Goal: Information Seeking & Learning: Learn about a topic

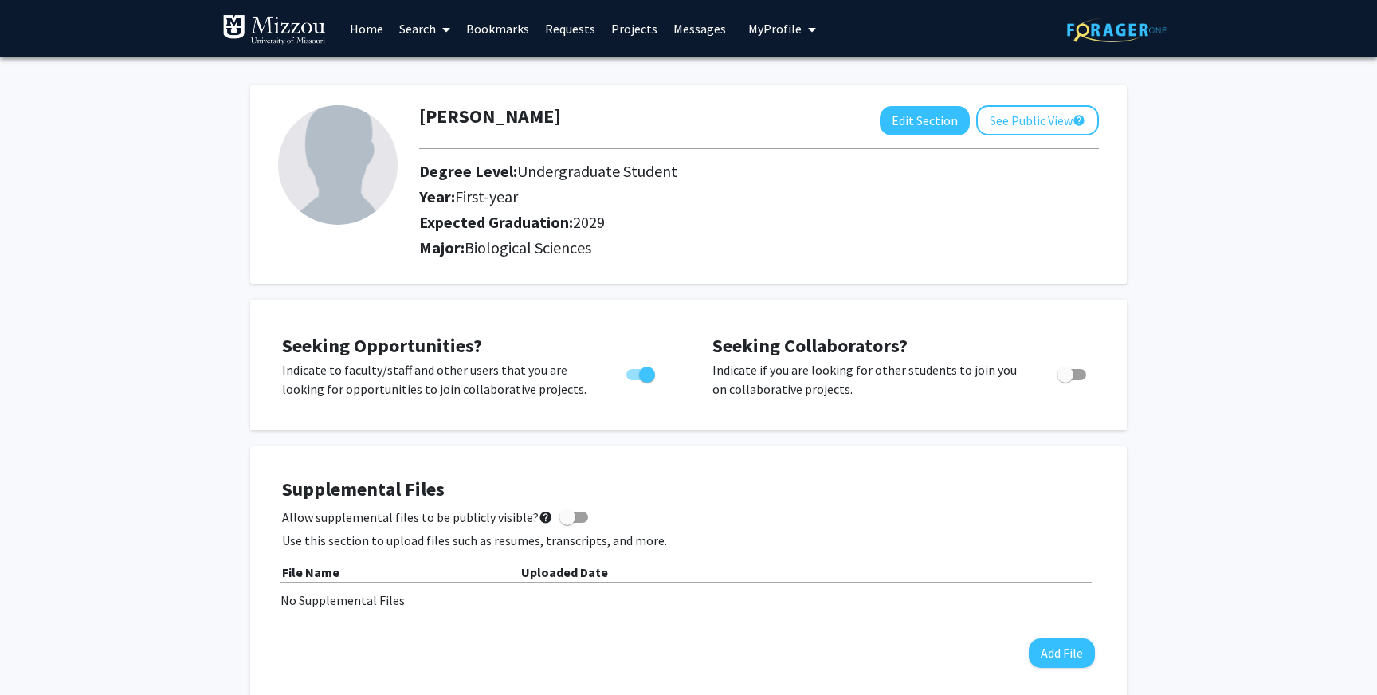
click at [406, 33] on link "Search" at bounding box center [424, 29] width 67 height 56
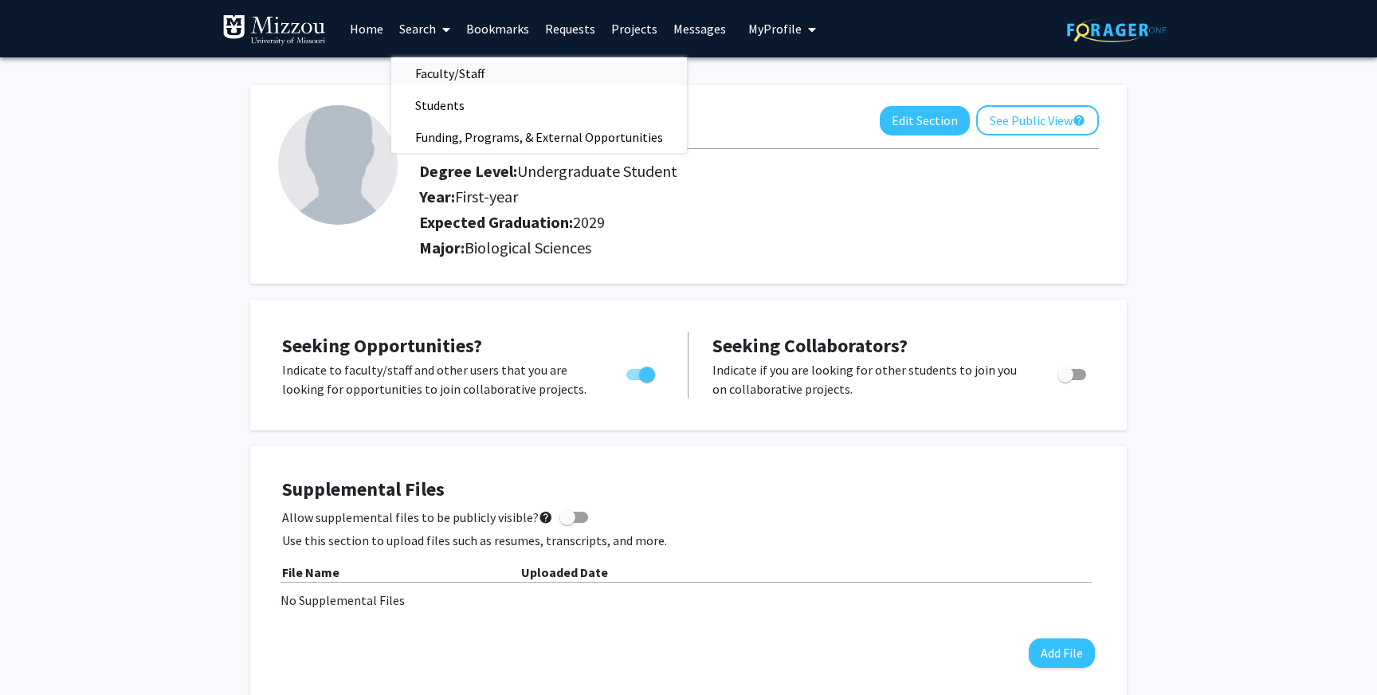
click at [425, 66] on span "Faculty/Staff" at bounding box center [449, 73] width 117 height 32
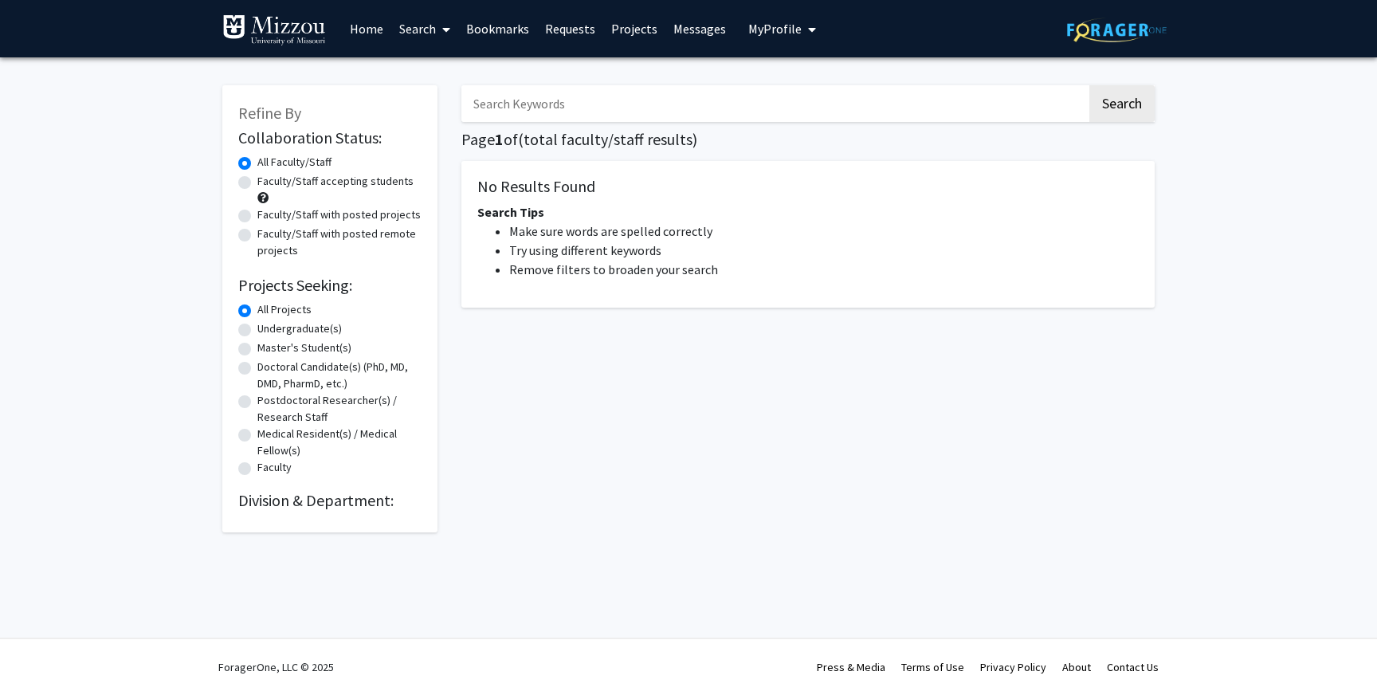
click at [527, 104] on input "Search Keywords" at bounding box center [773, 103] width 625 height 37
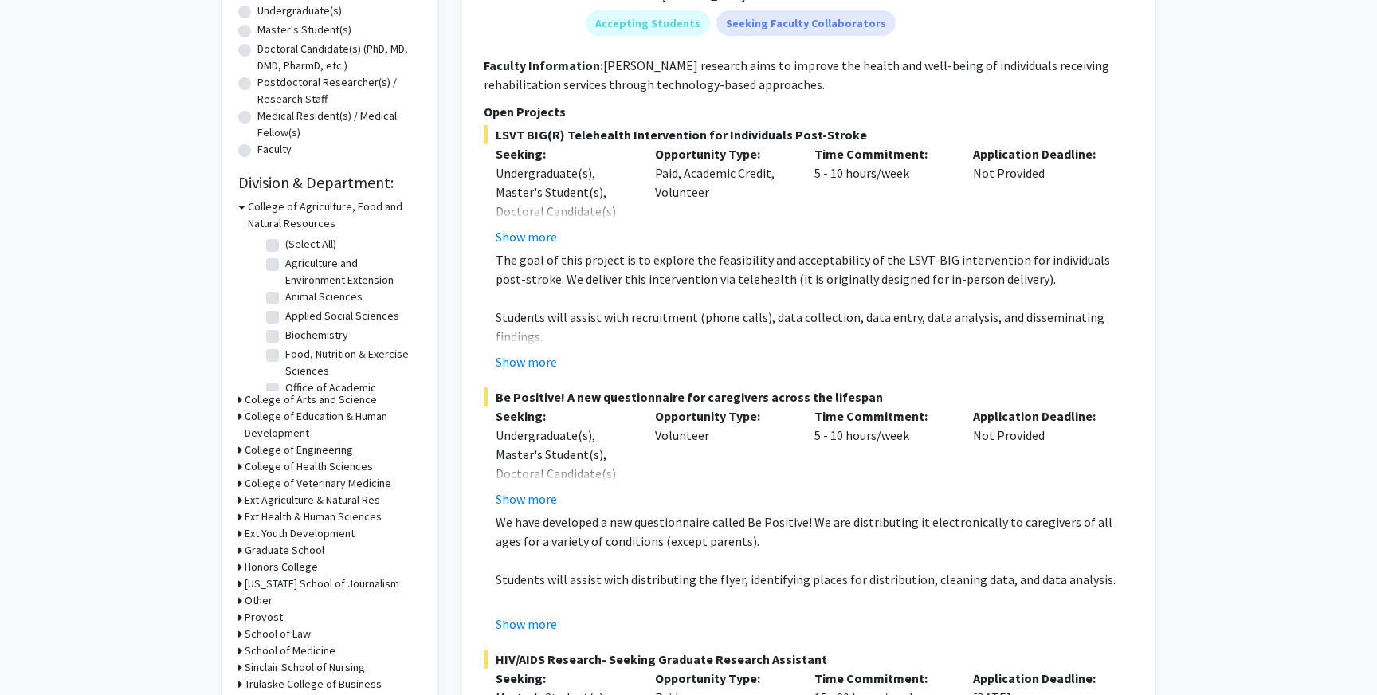
scroll to position [325, 0]
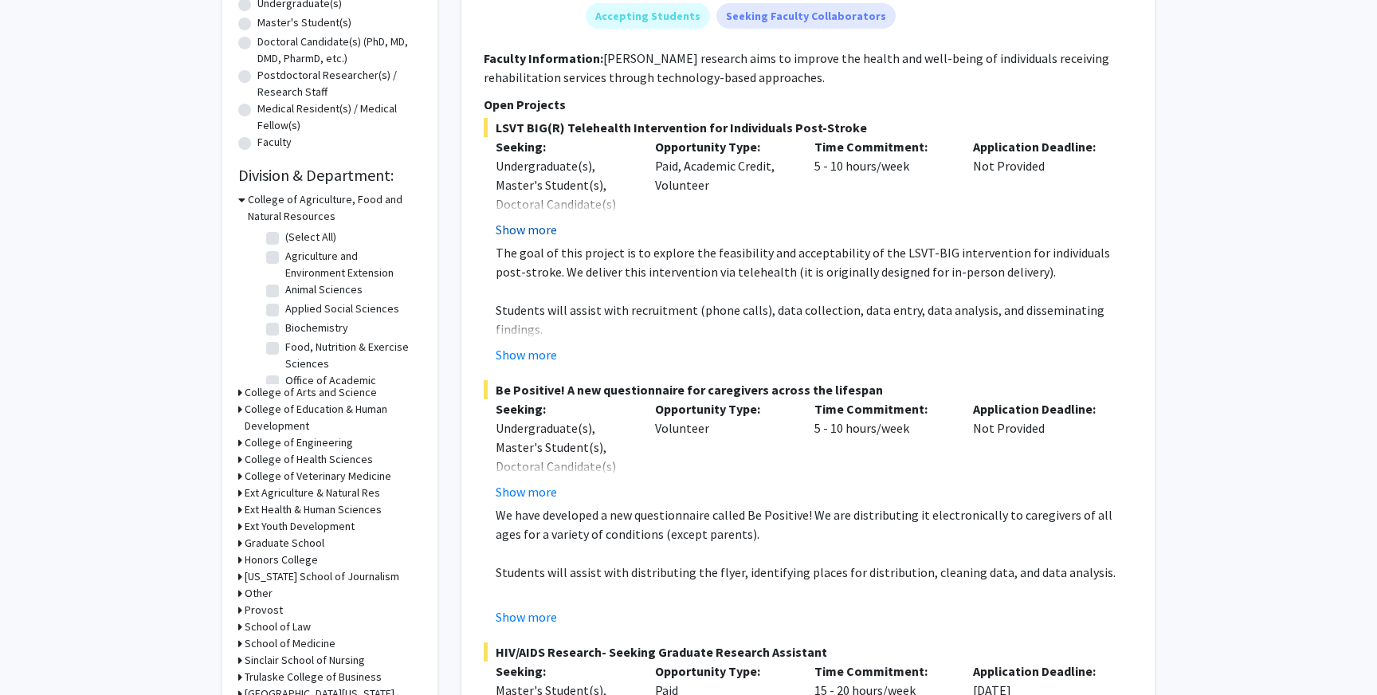
type input "antibiotic resistance"
click at [531, 226] on button "Show more" at bounding box center [526, 229] width 61 height 19
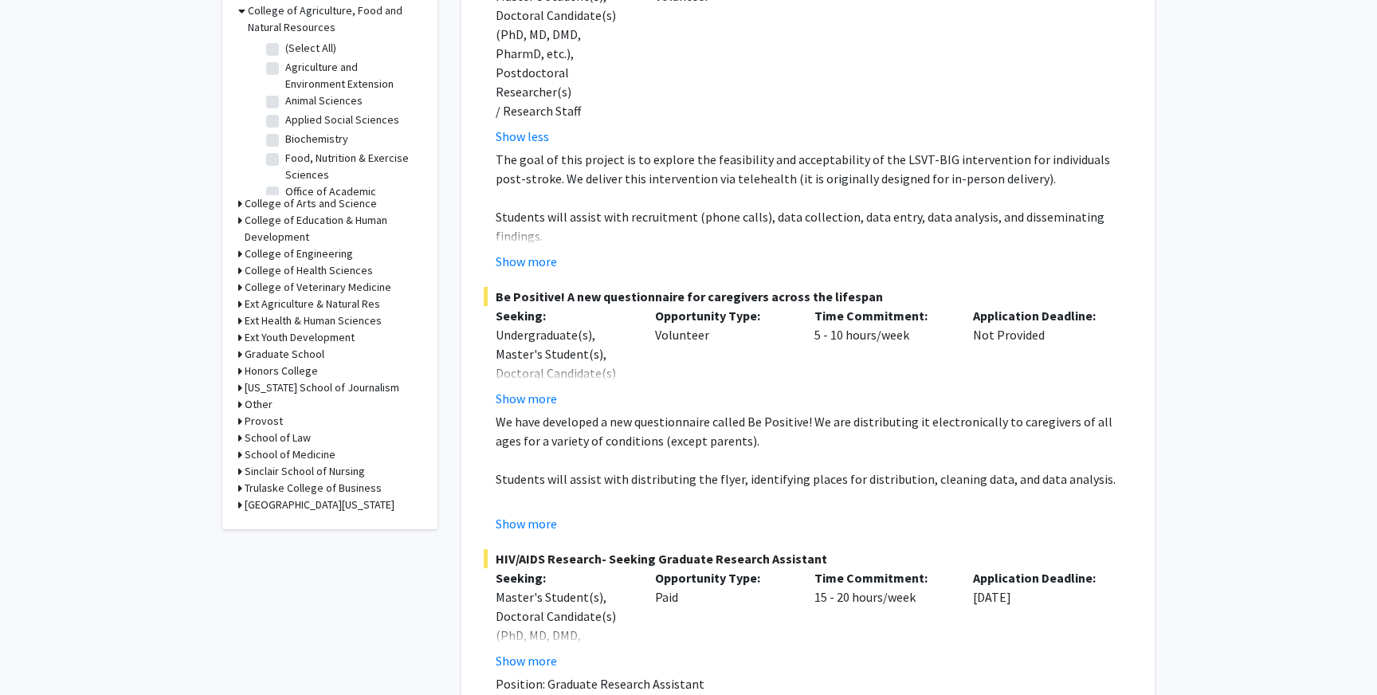
scroll to position [543, 0]
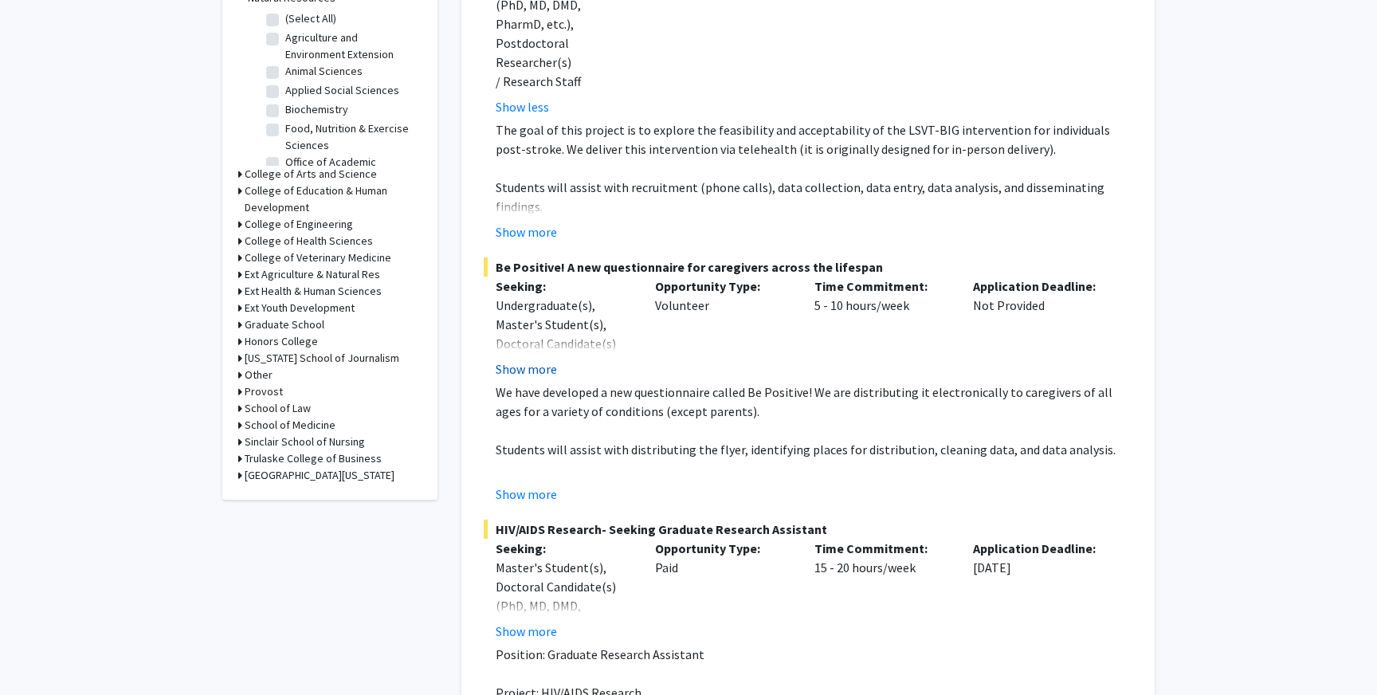
click at [529, 359] on button "Show more" at bounding box center [526, 368] width 61 height 19
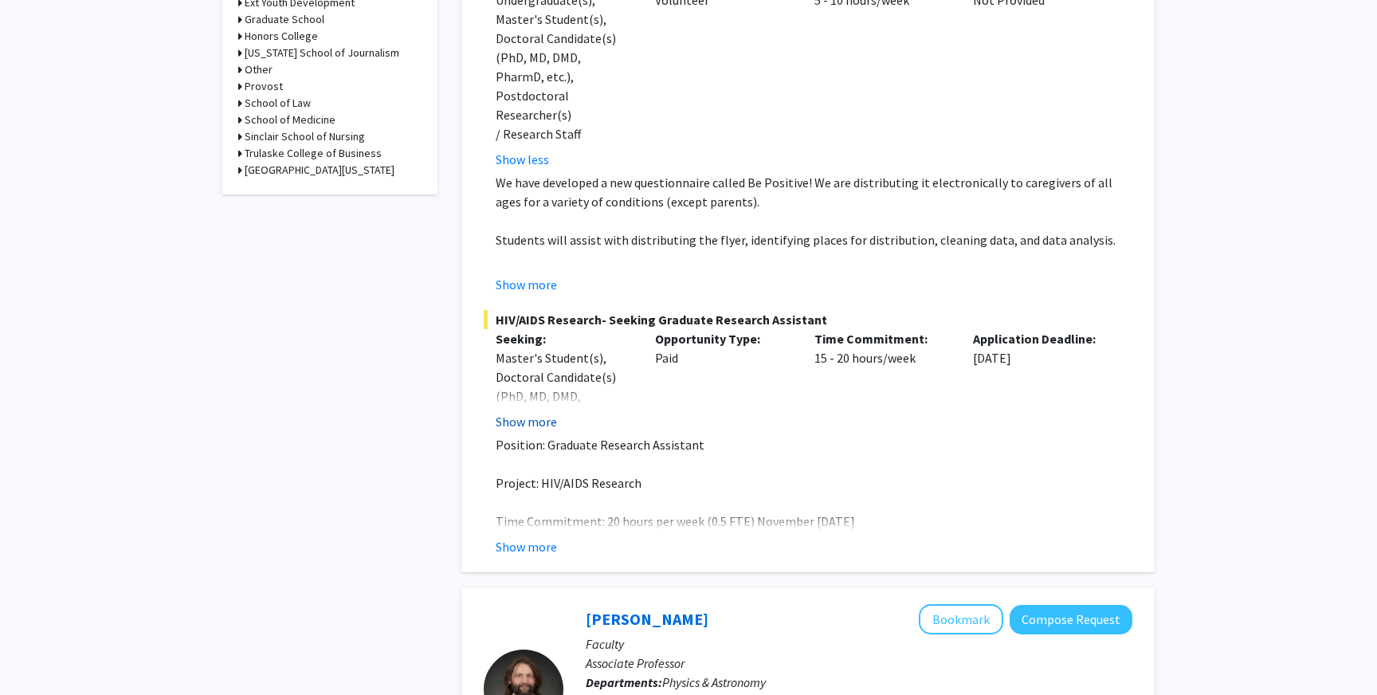
scroll to position [862, 0]
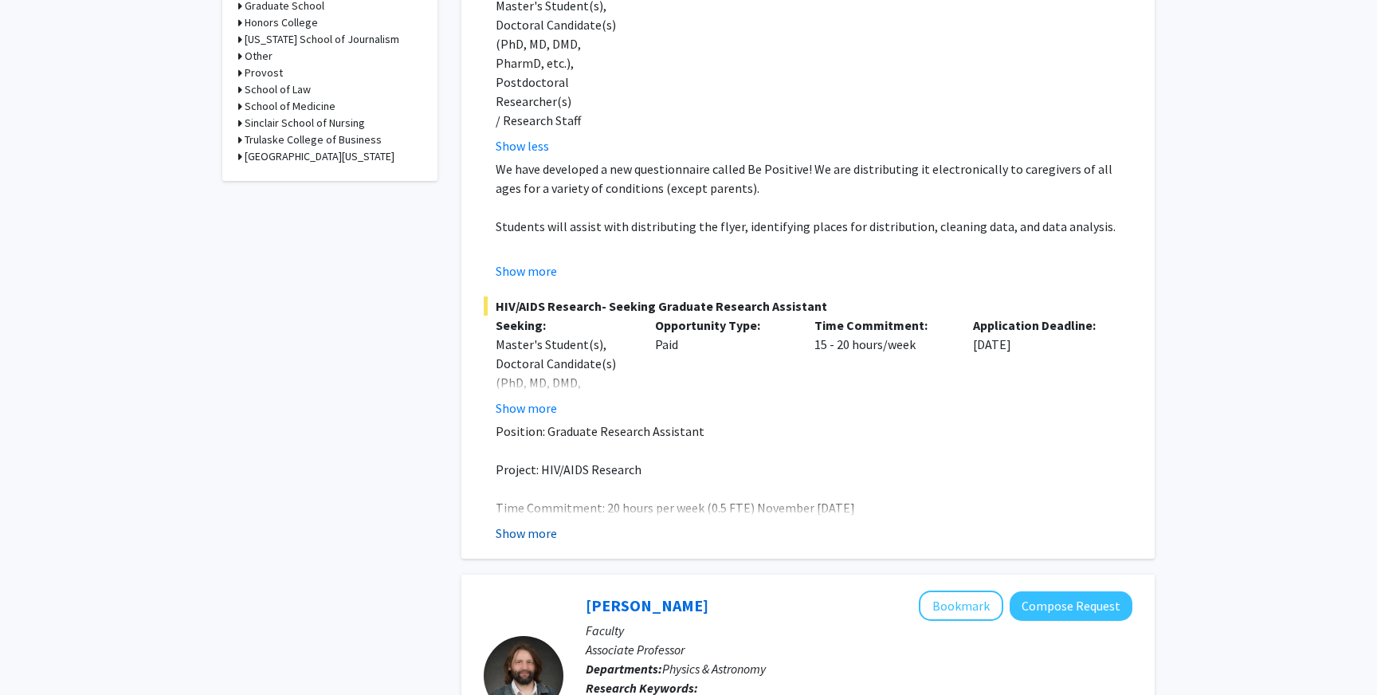
click at [527, 523] on button "Show more" at bounding box center [526, 532] width 61 height 19
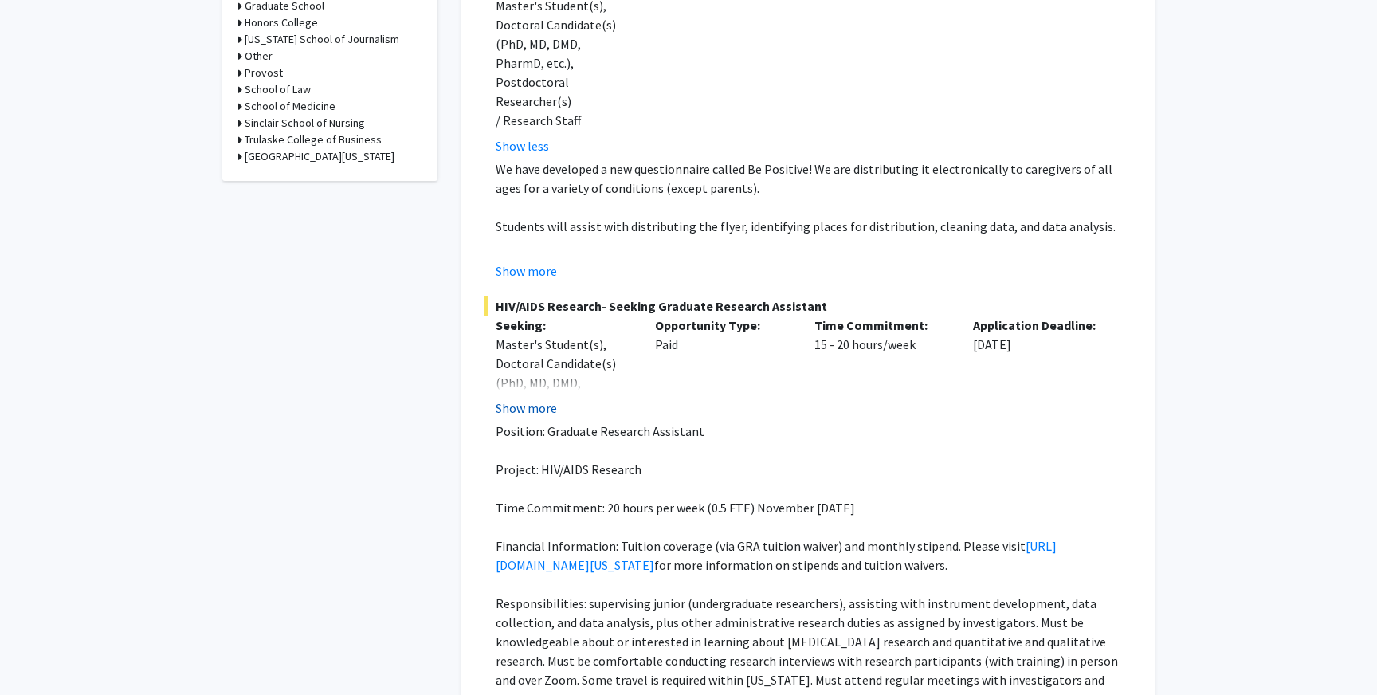
click at [526, 398] on button "Show more" at bounding box center [526, 407] width 61 height 19
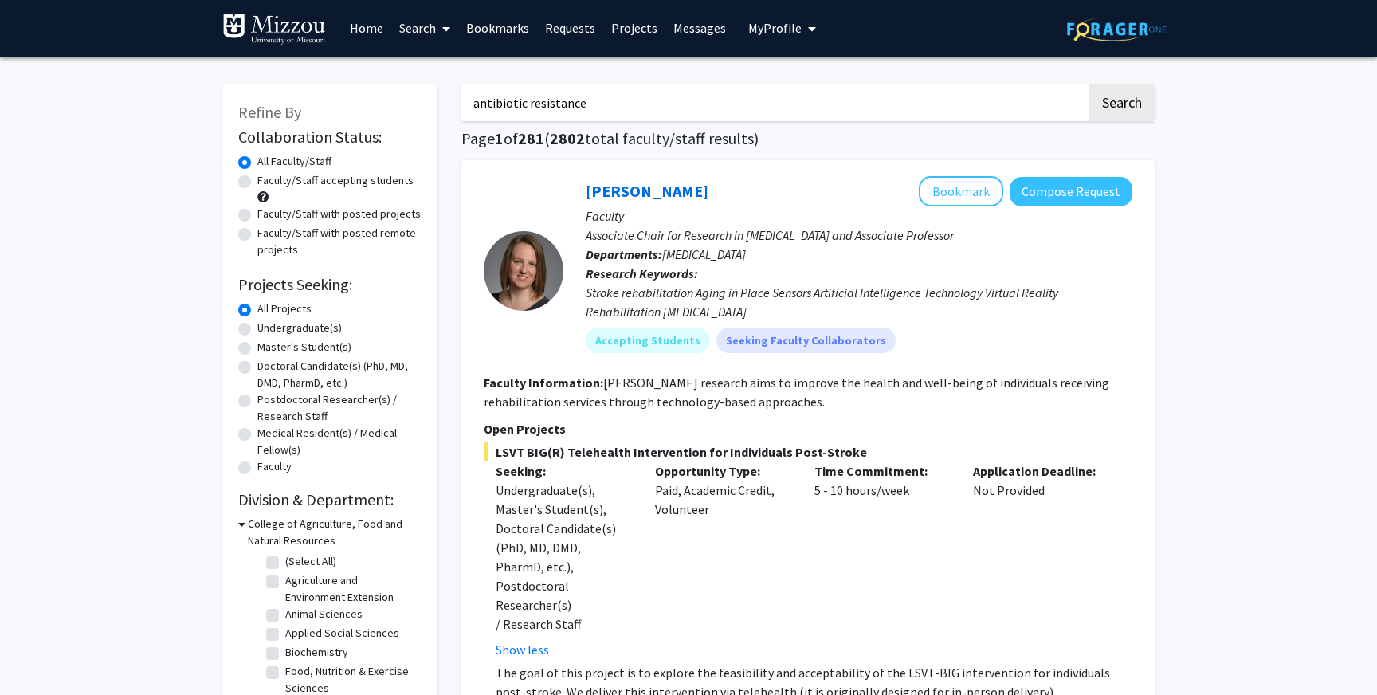
scroll to position [0, 0]
click at [1140, 96] on button "Search" at bounding box center [1121, 103] width 65 height 37
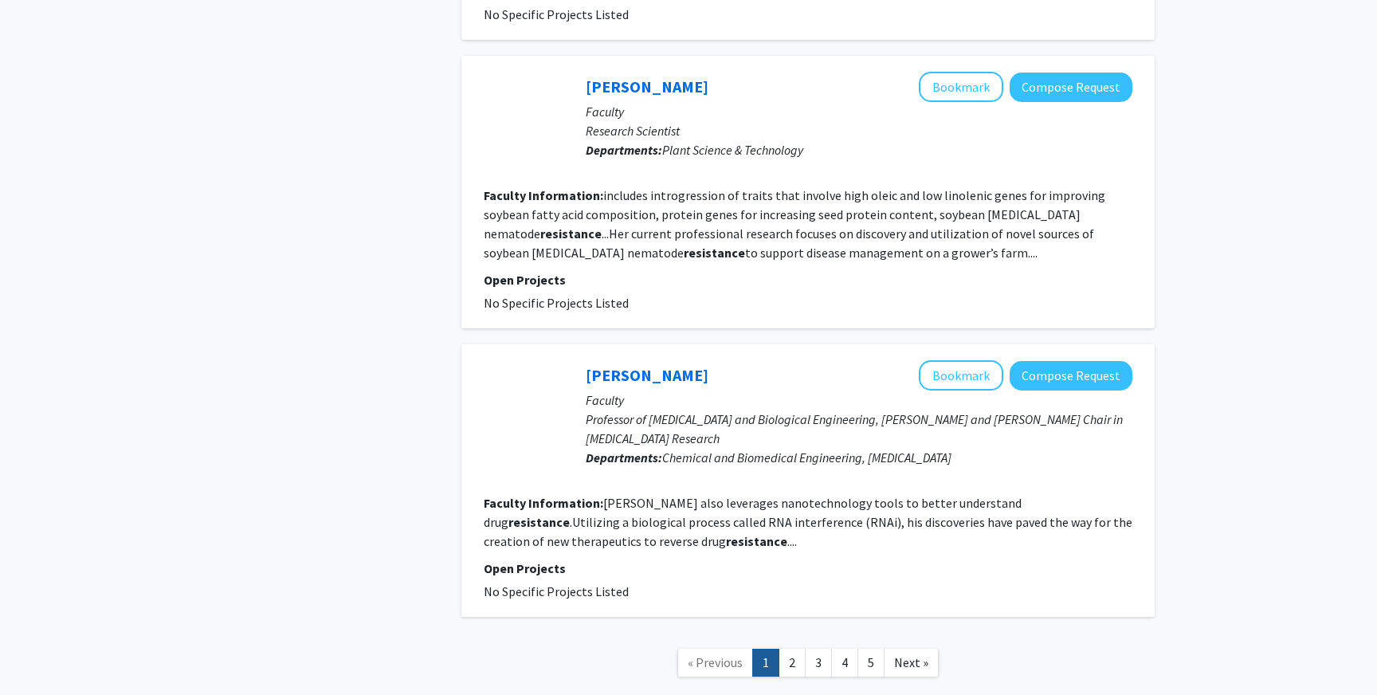
scroll to position [2657, 0]
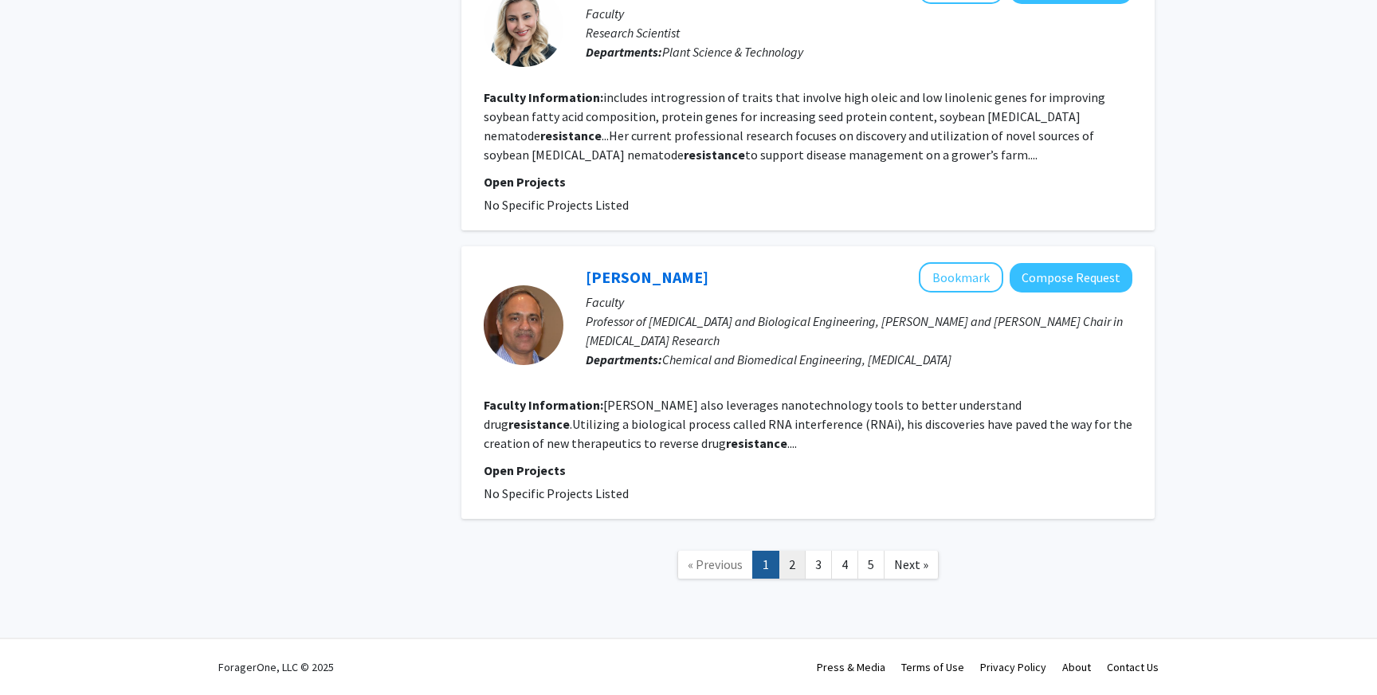
click at [788, 571] on link "2" at bounding box center [791, 565] width 27 height 28
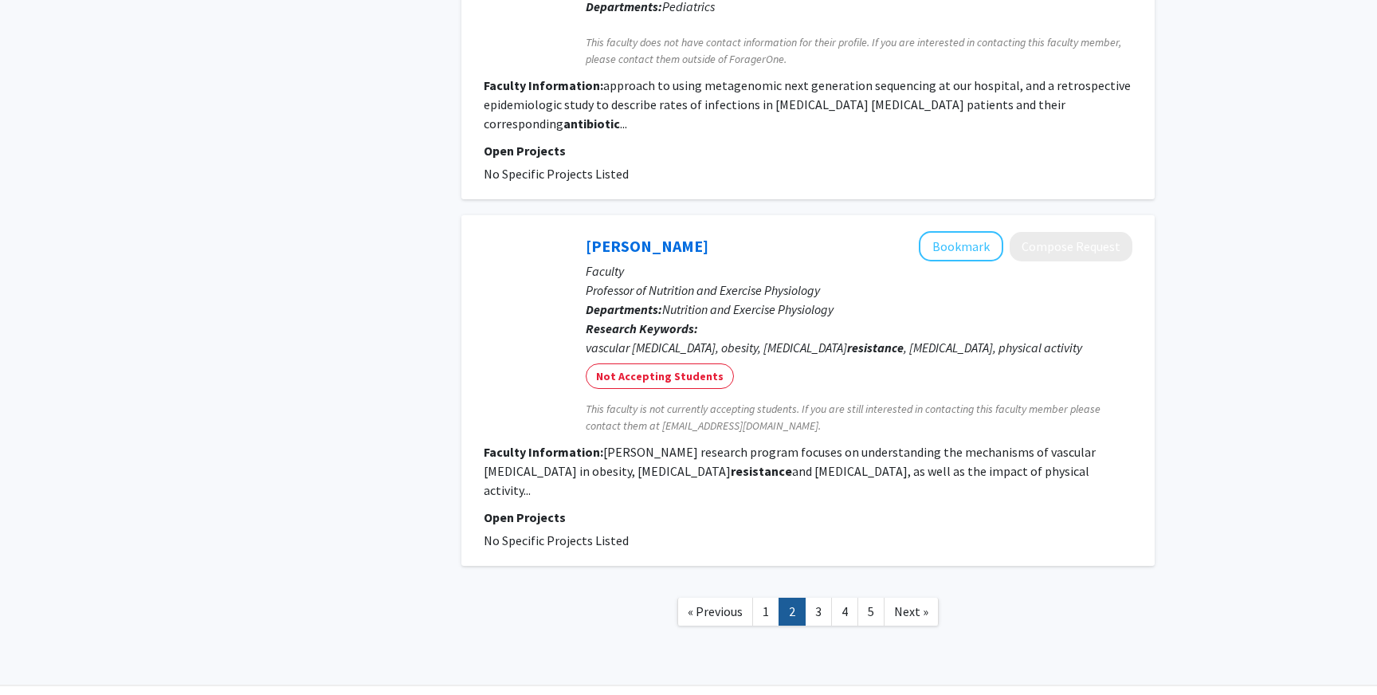
scroll to position [2767, 0]
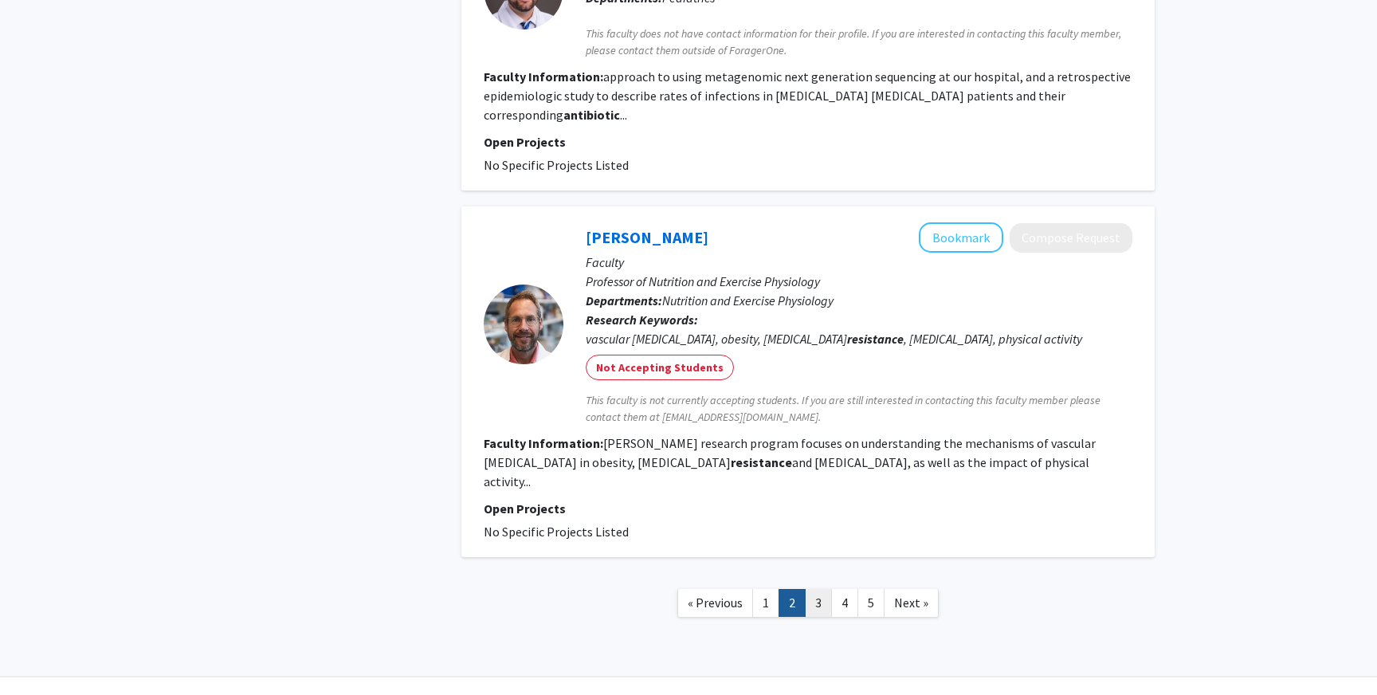
click at [817, 589] on link "3" at bounding box center [818, 603] width 27 height 28
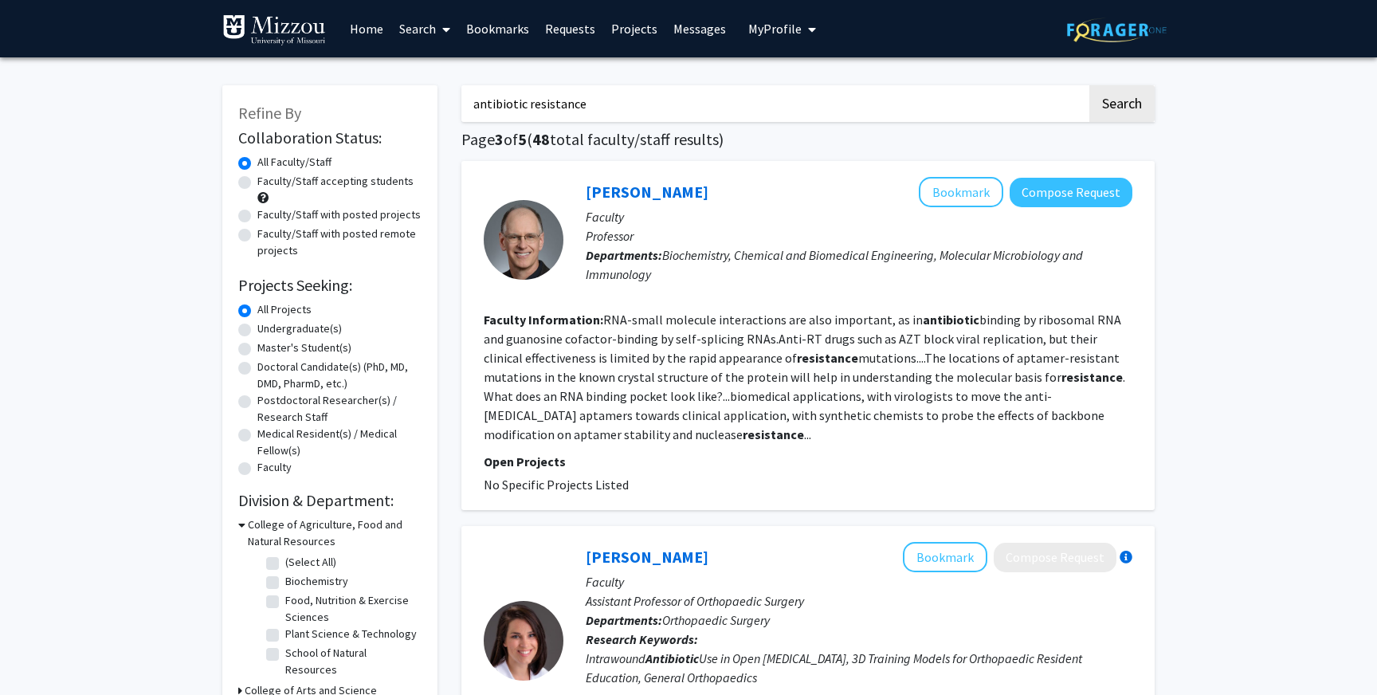
click at [577, 112] on input "antibiotic resistance" at bounding box center [773, 103] width 625 height 37
click at [1148, 99] on button "Search" at bounding box center [1121, 103] width 65 height 37
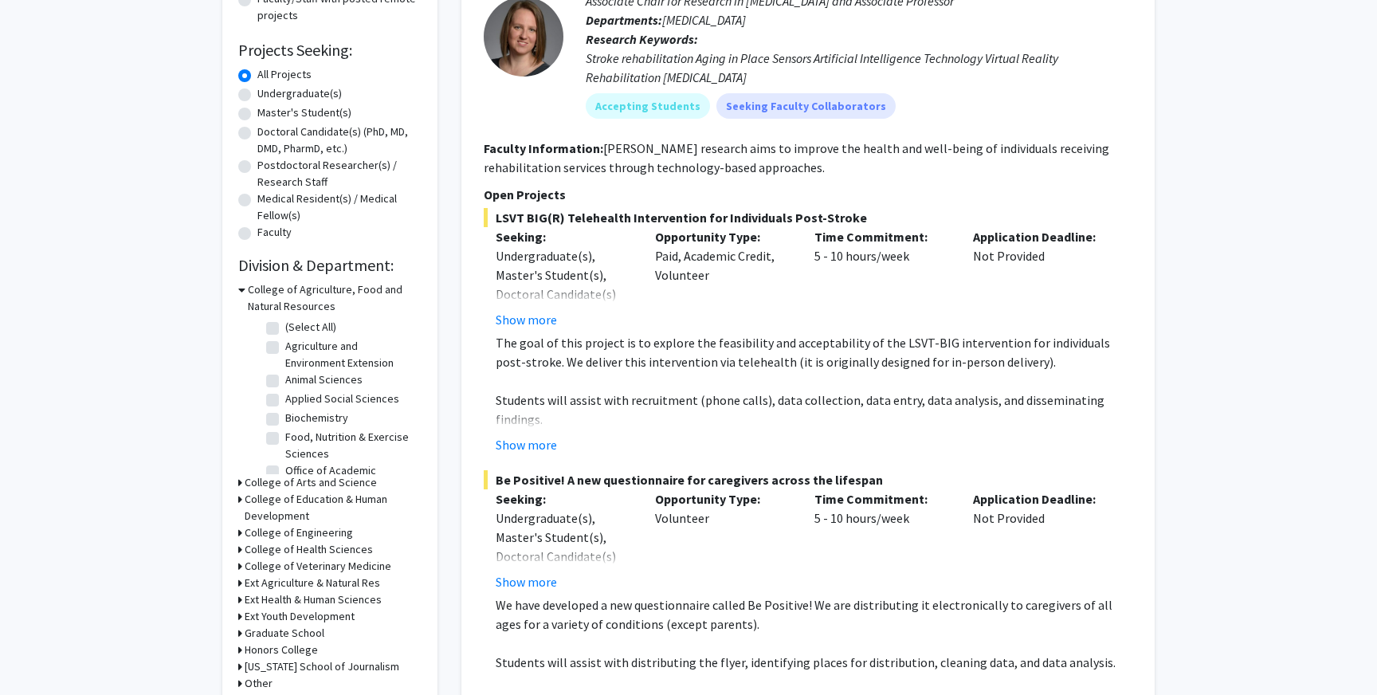
scroll to position [259, 0]
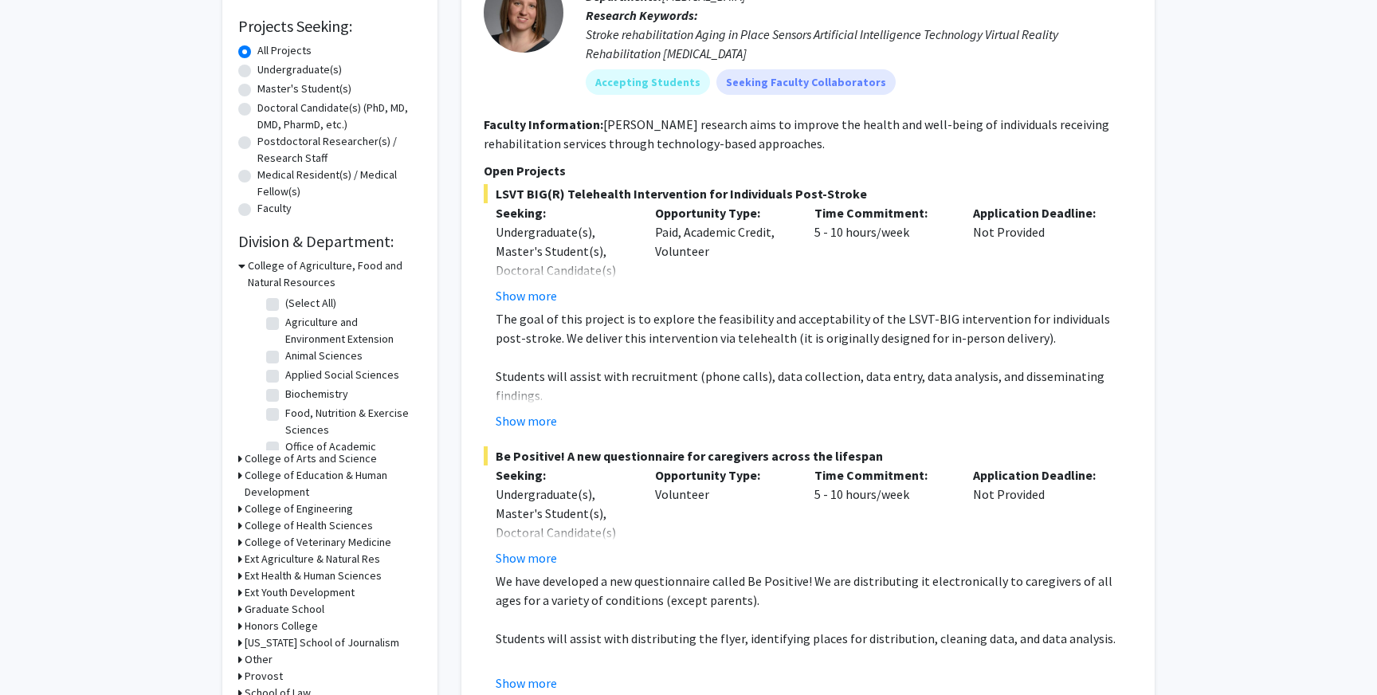
click at [240, 457] on icon at bounding box center [240, 458] width 4 height 17
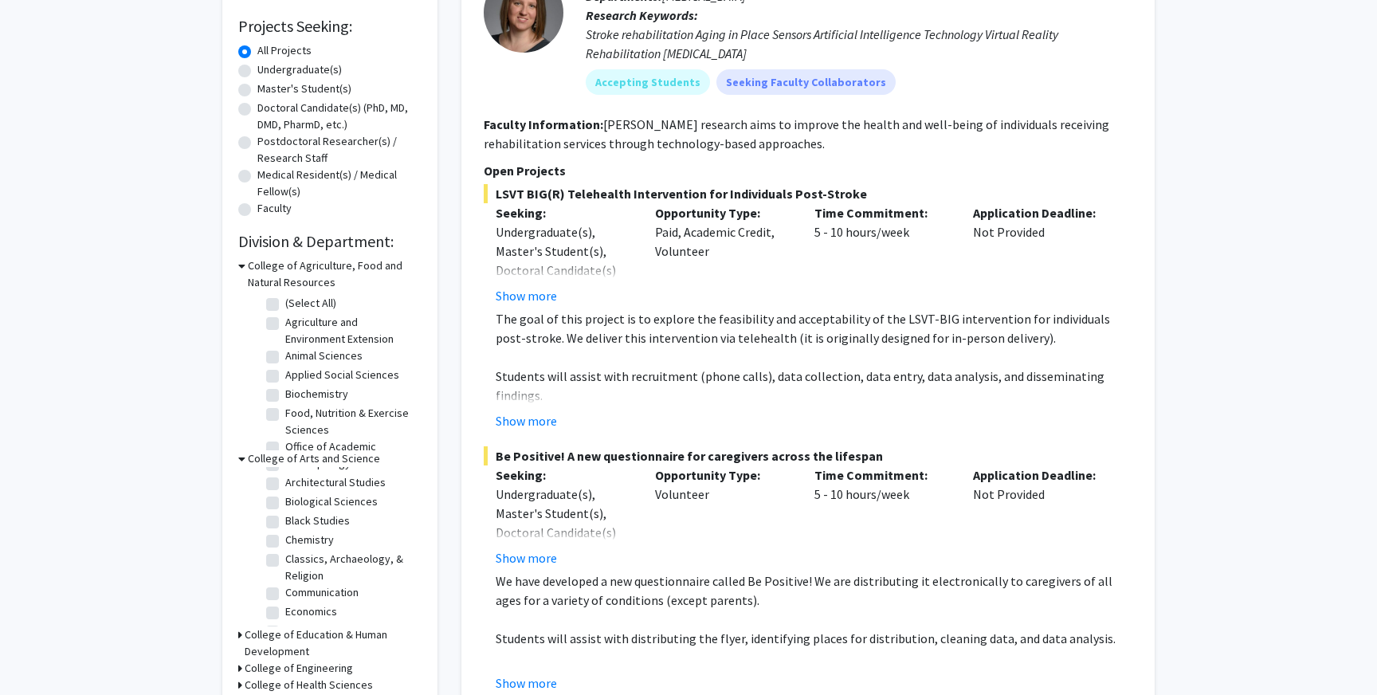
scroll to position [37, 0]
click at [285, 501] on label "Biological Sciences" at bounding box center [331, 500] width 92 height 17
click at [285, 501] on input "Biological Sciences" at bounding box center [290, 497] width 10 height 10
checkbox input "true"
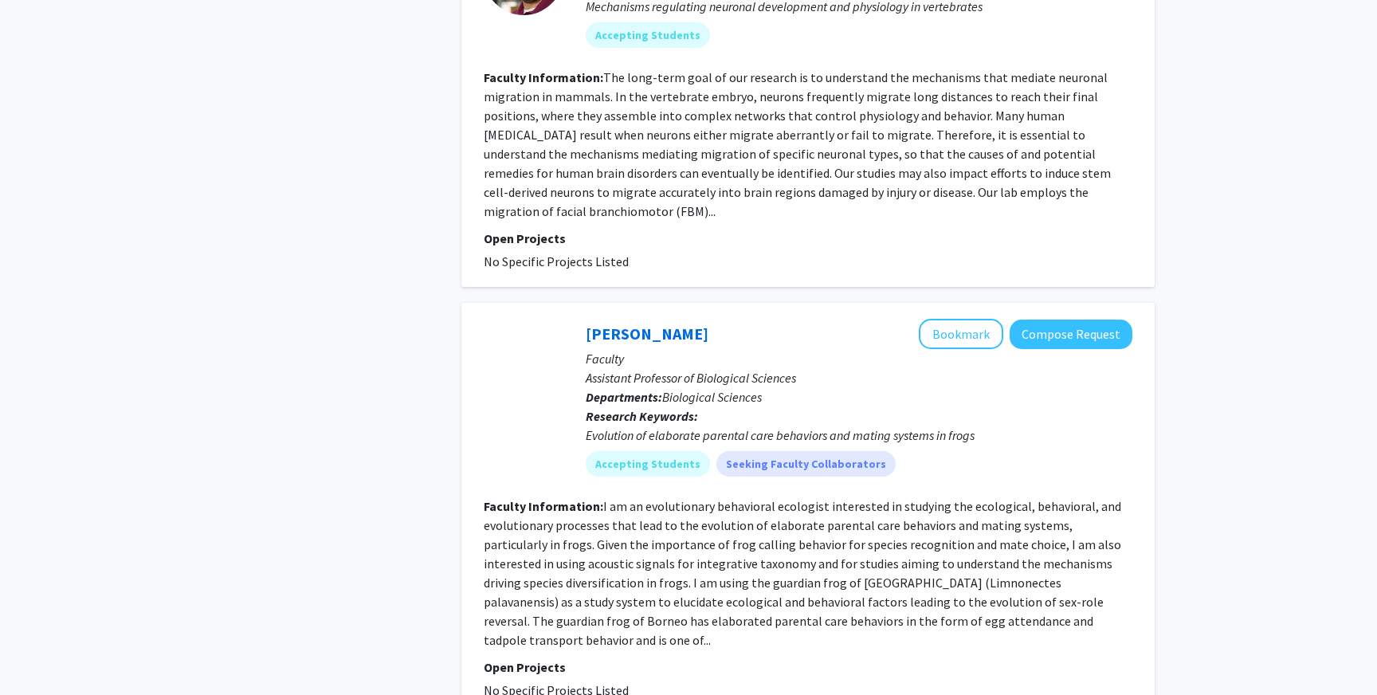
scroll to position [3817, 0]
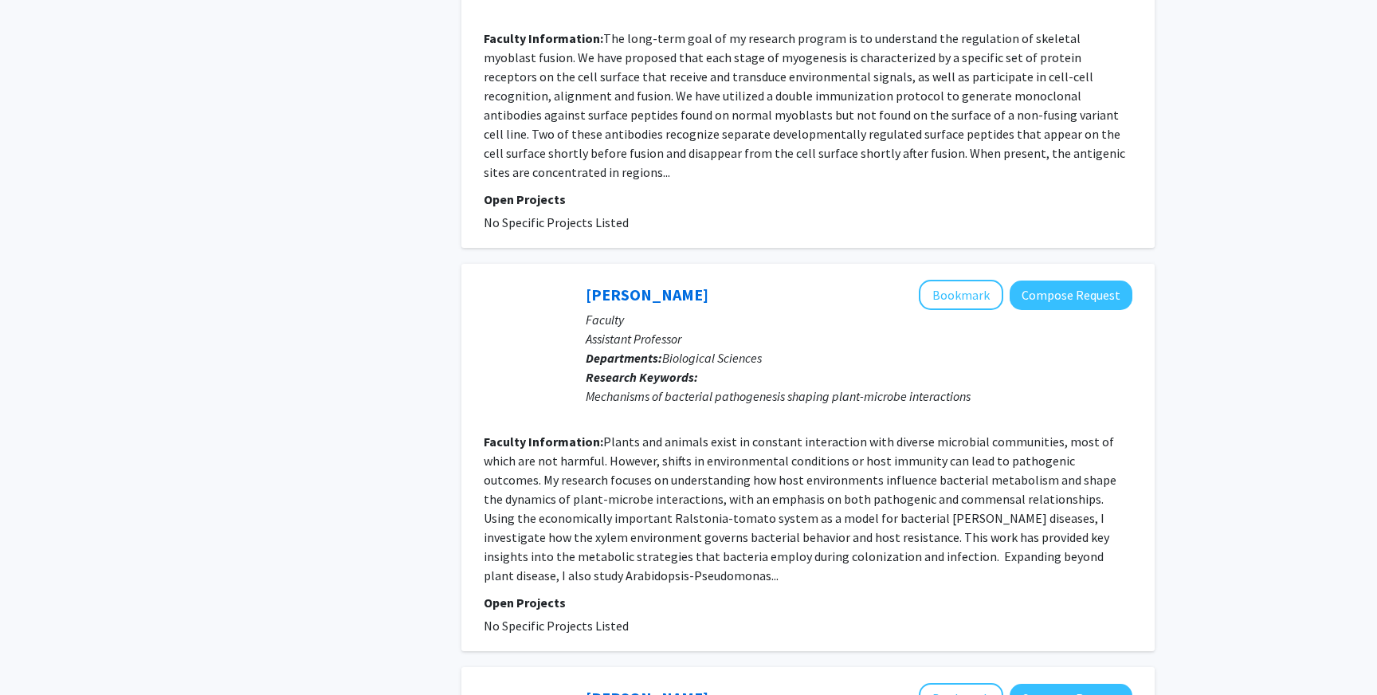
scroll to position [1935, 0]
